Goal: Browse casually: Explore the website without a specific task or goal

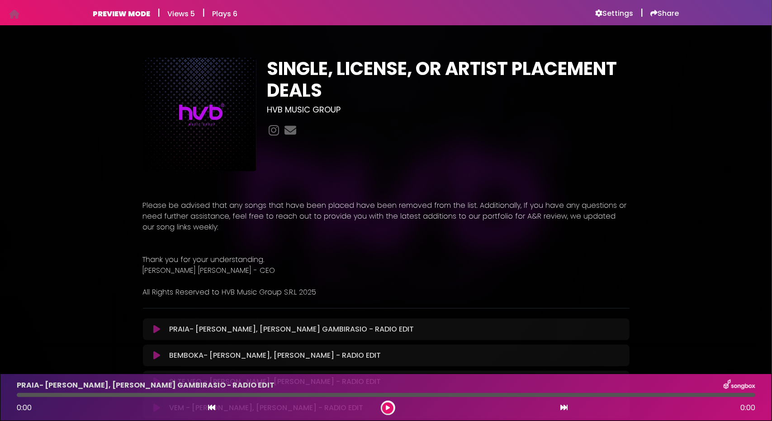
scroll to position [128, 0]
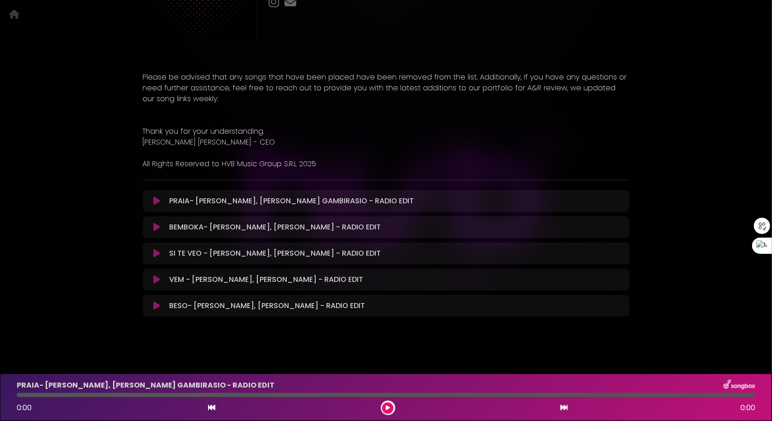
click at [156, 201] on icon at bounding box center [156, 201] width 7 height 9
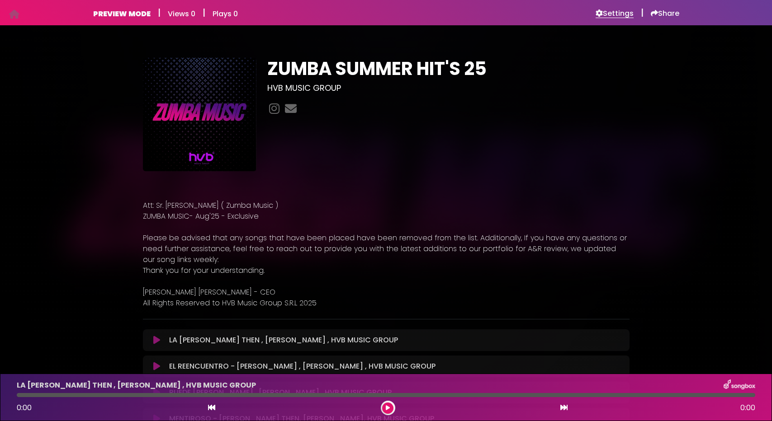
click at [625, 15] on h6 "Settings" at bounding box center [615, 13] width 38 height 9
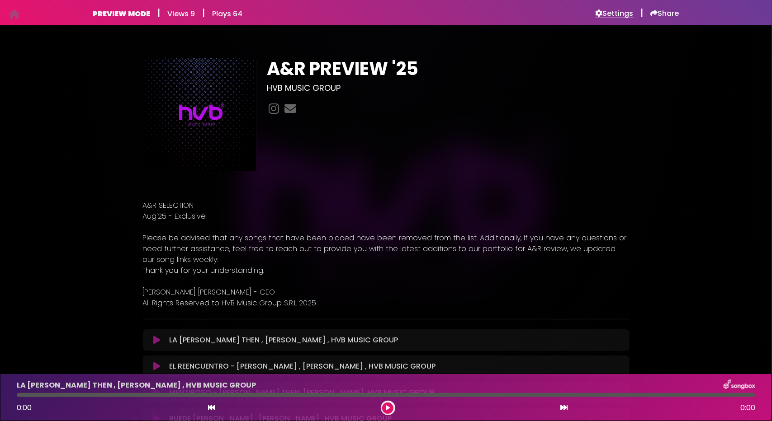
click at [621, 12] on h6 "Settings" at bounding box center [615, 13] width 38 height 9
